Goal: Check status: Check status

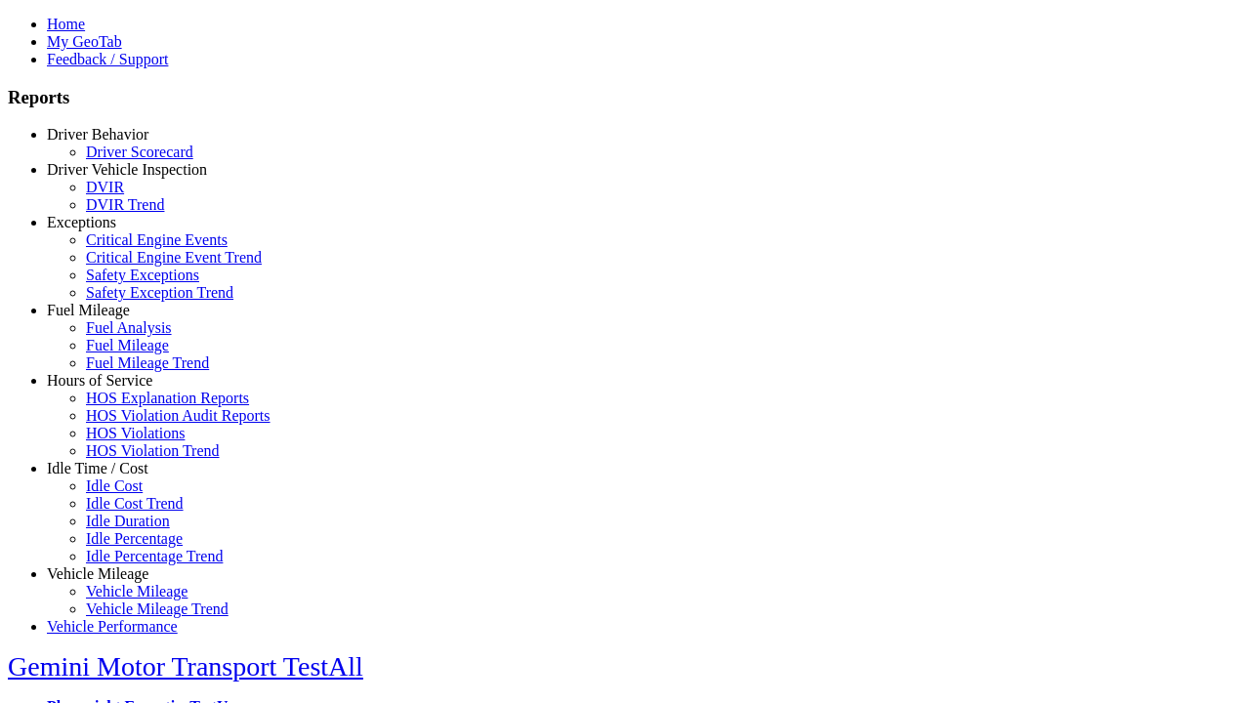
click at [112, 566] on link "Vehicle Mileage" at bounding box center [98, 574] width 102 height 17
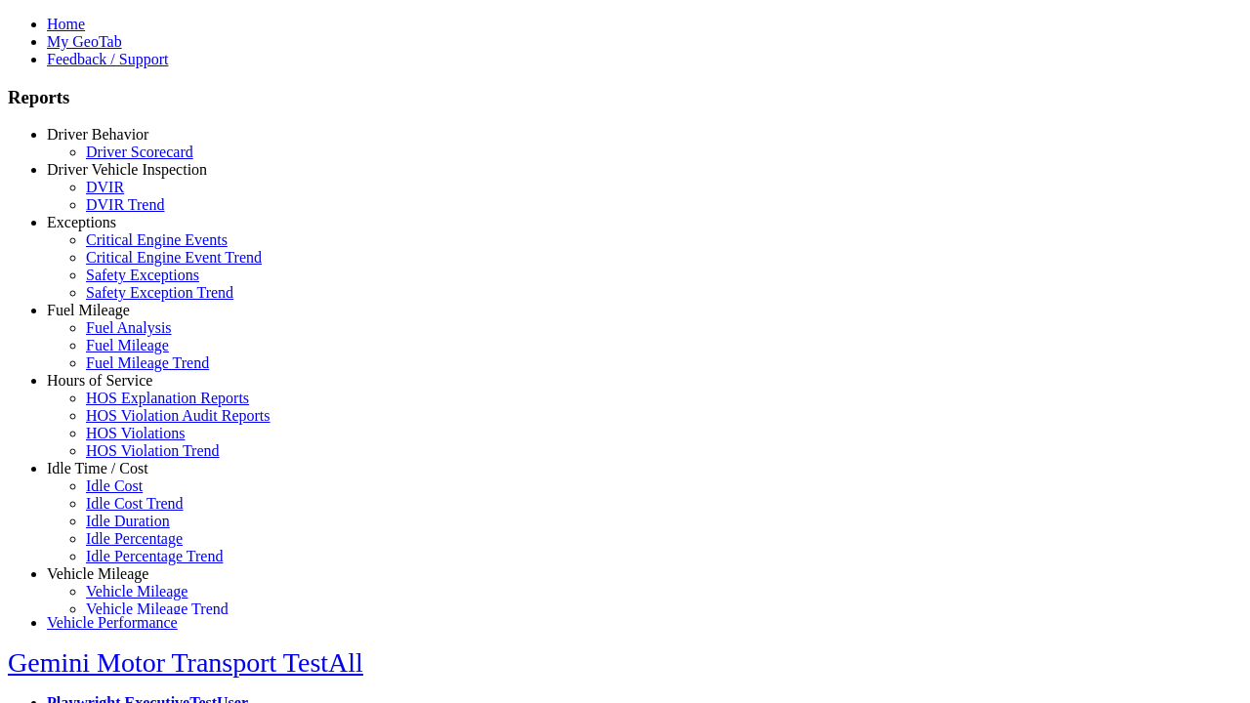
click at [127, 583] on link "Vehicle Mileage" at bounding box center [137, 591] width 102 height 17
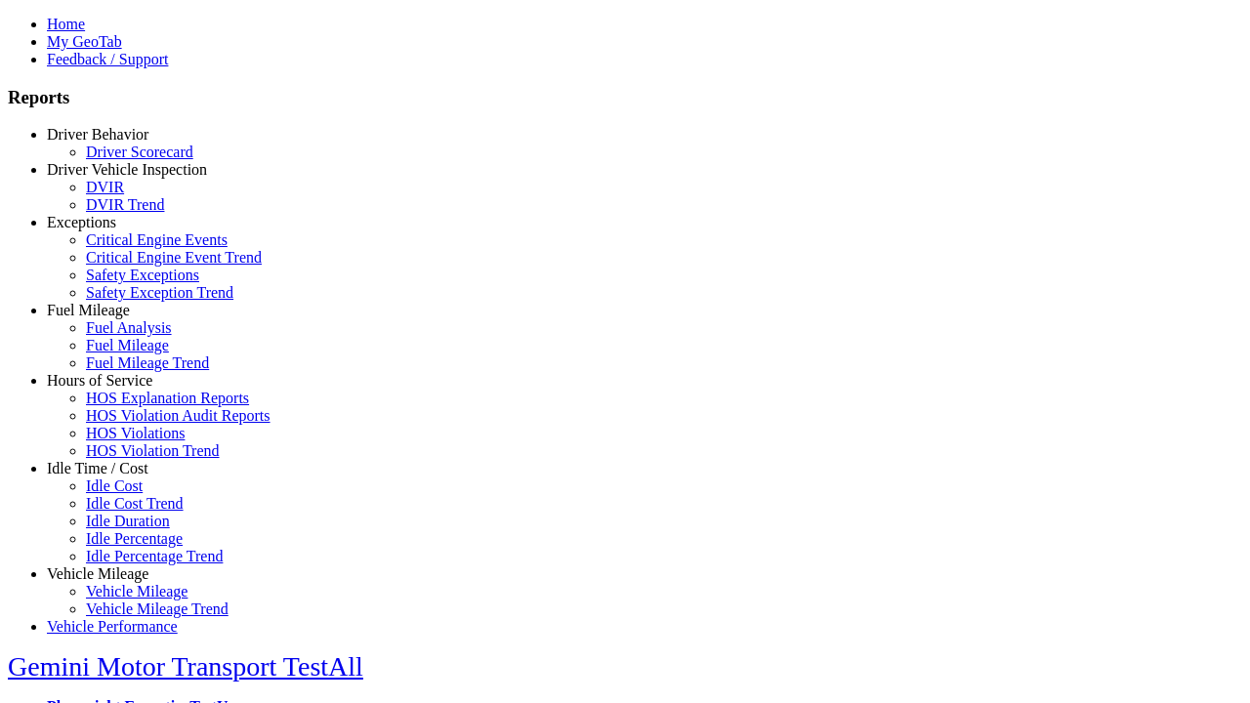
select select "**********"
type input "**********"
